Goal: Information Seeking & Learning: Learn about a topic

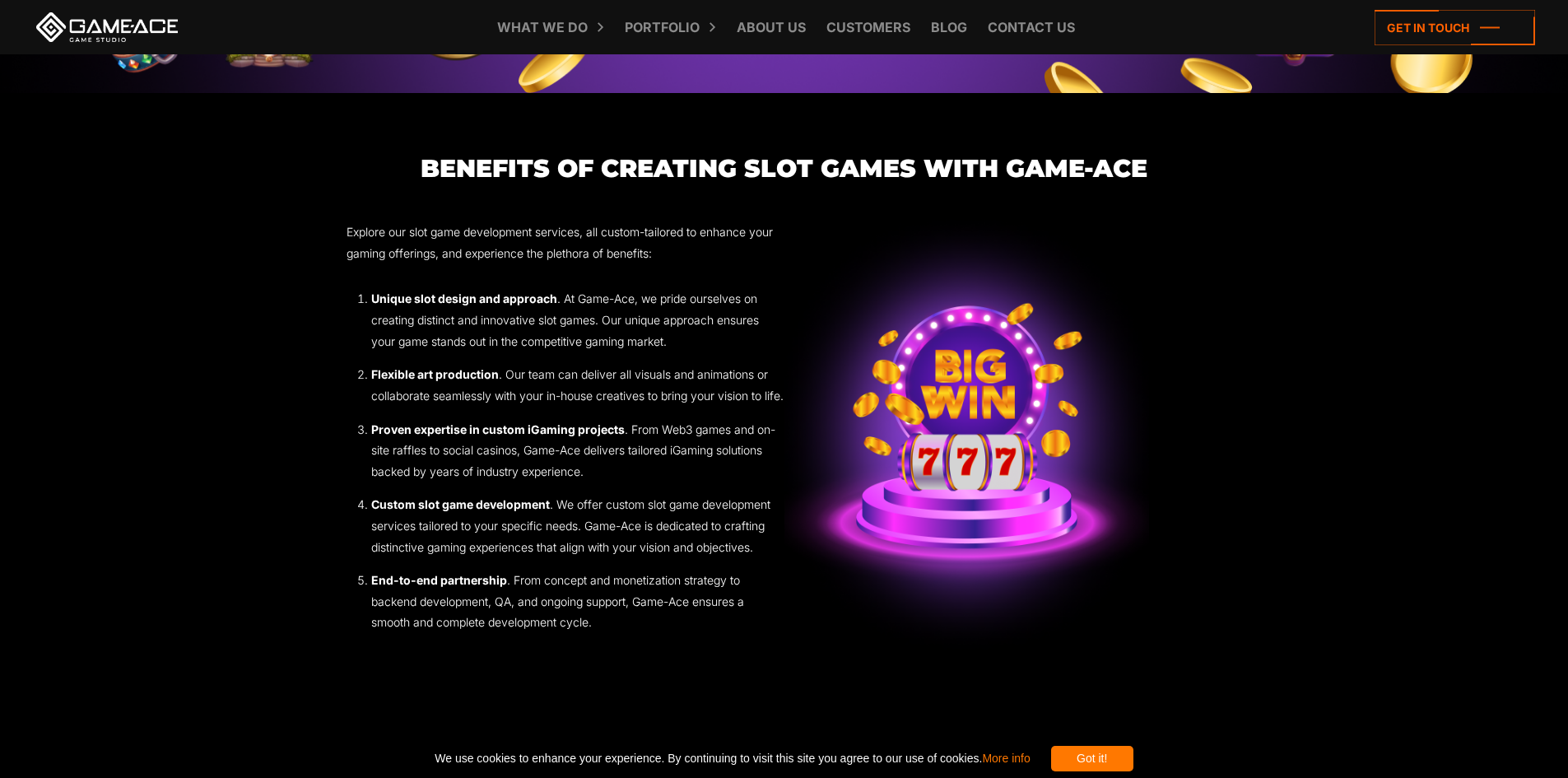
scroll to position [2962, 0]
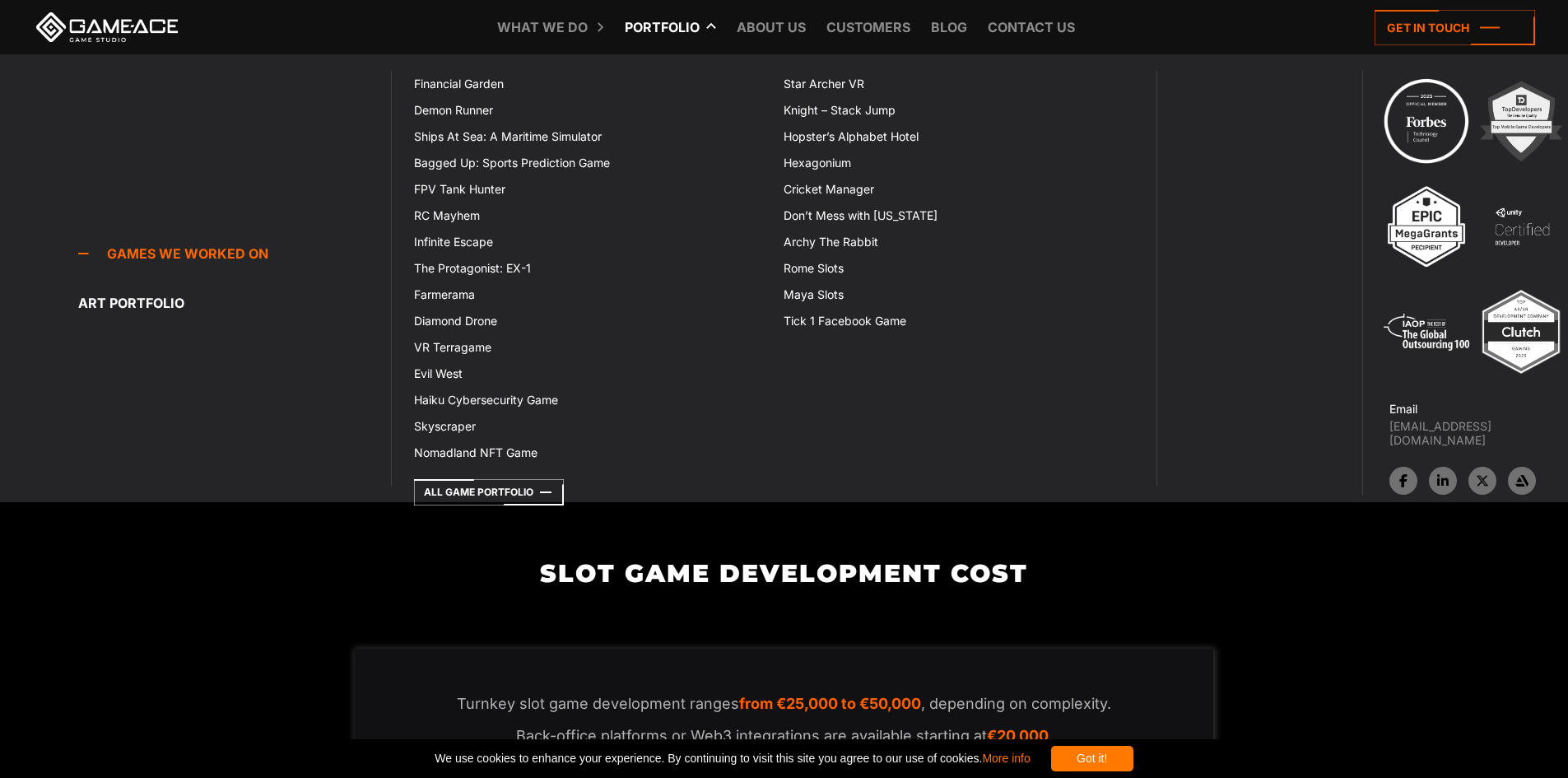
click at [699, 21] on link "Portfolio" at bounding box center [662, 27] width 92 height 54
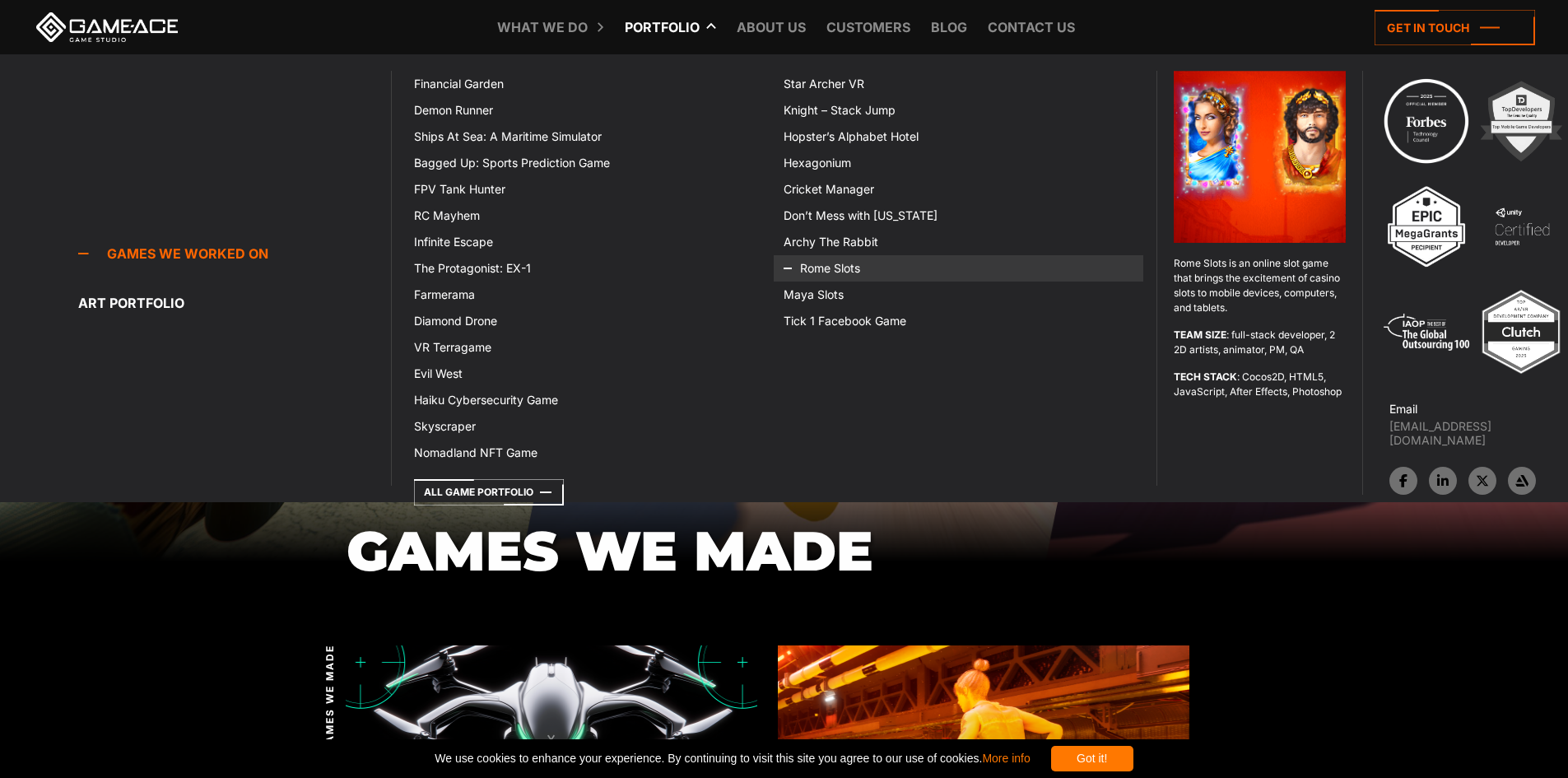
click at [841, 274] on link "Rome Slots" at bounding box center [958, 268] width 369 height 26
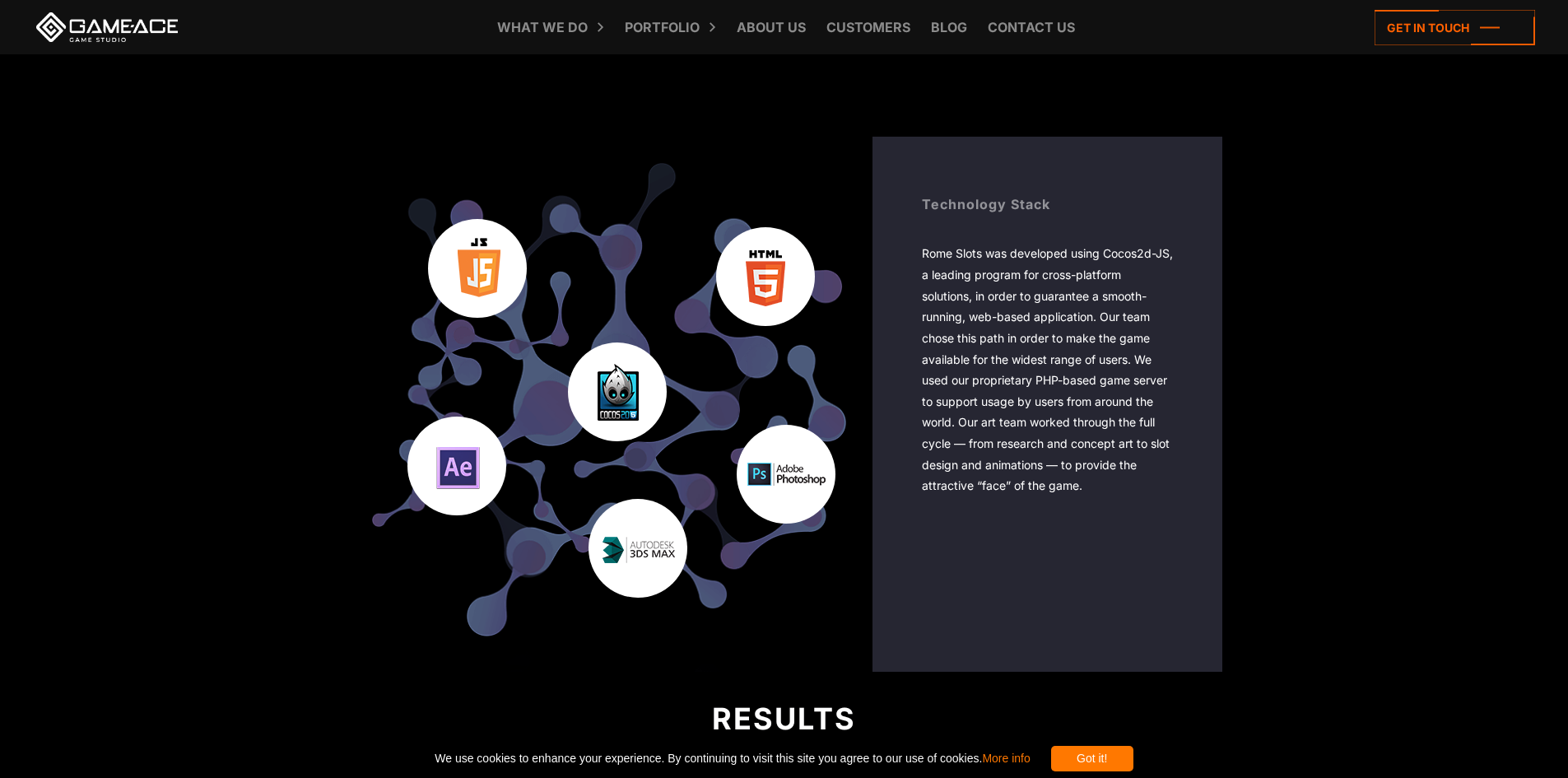
scroll to position [2762, 0]
